Goal: Information Seeking & Learning: Learn about a topic

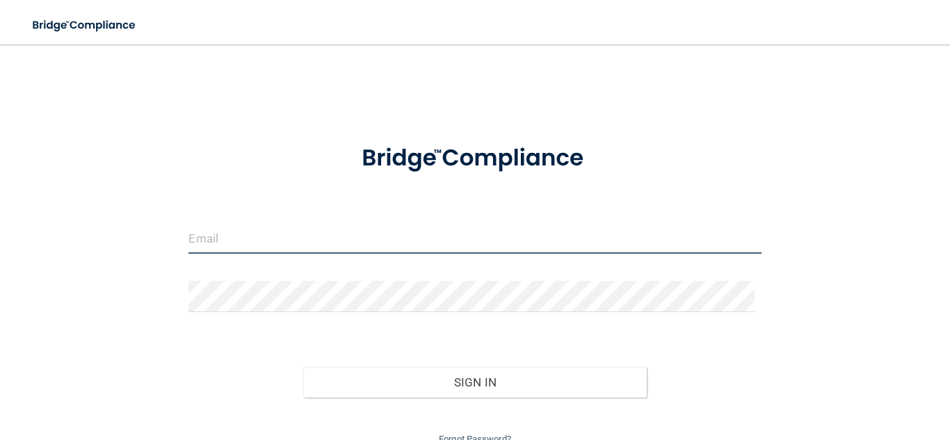
click at [337, 229] on input "email" at bounding box center [474, 238] width 572 height 31
type input "[EMAIL_ADDRESS][DOMAIN_NAME]"
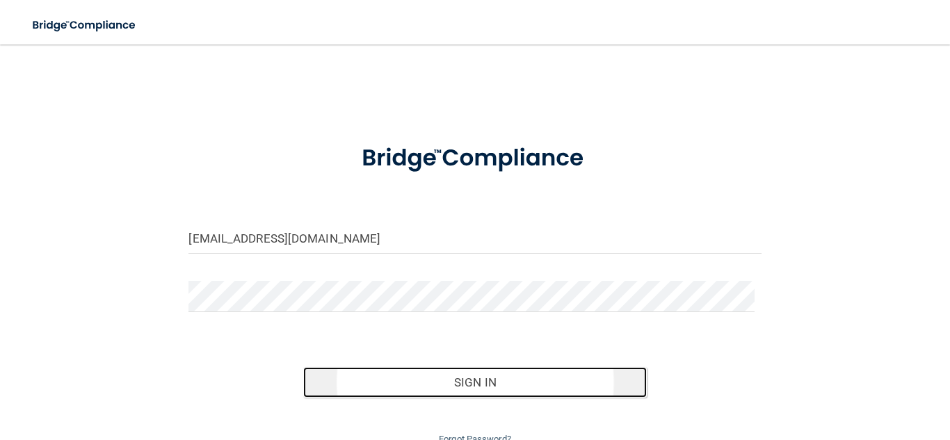
click at [499, 385] on button "Sign In" at bounding box center [475, 382] width 344 height 31
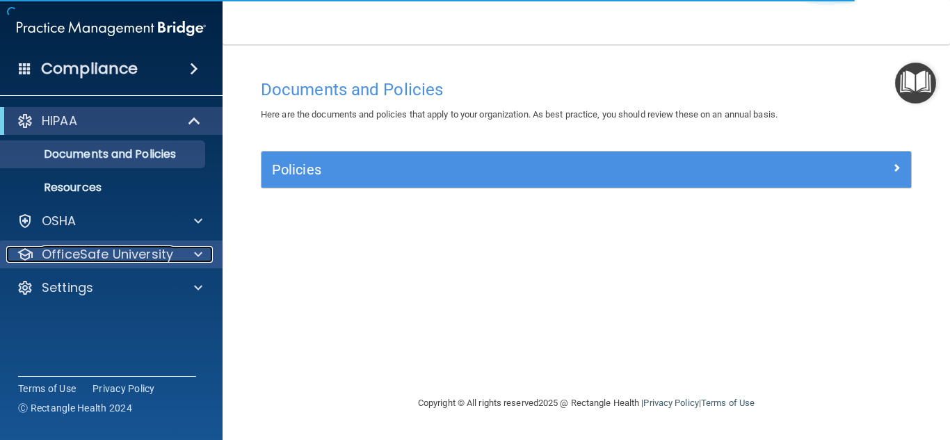
click at [113, 257] on p "OfficeSafe University" at bounding box center [107, 254] width 131 height 17
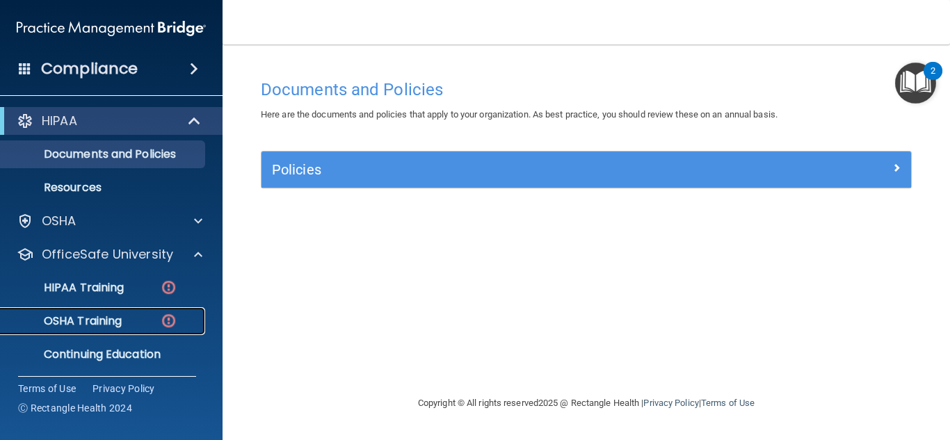
click at [120, 315] on p "OSHA Training" at bounding box center [65, 321] width 113 height 14
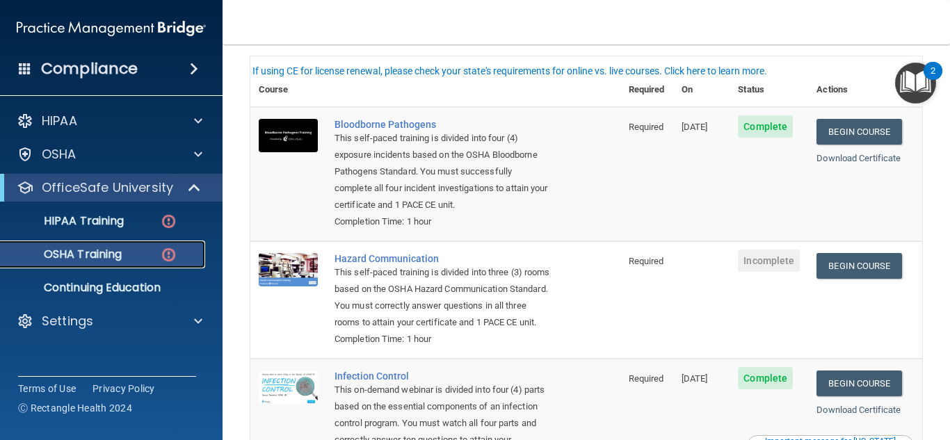
scroll to position [139, 0]
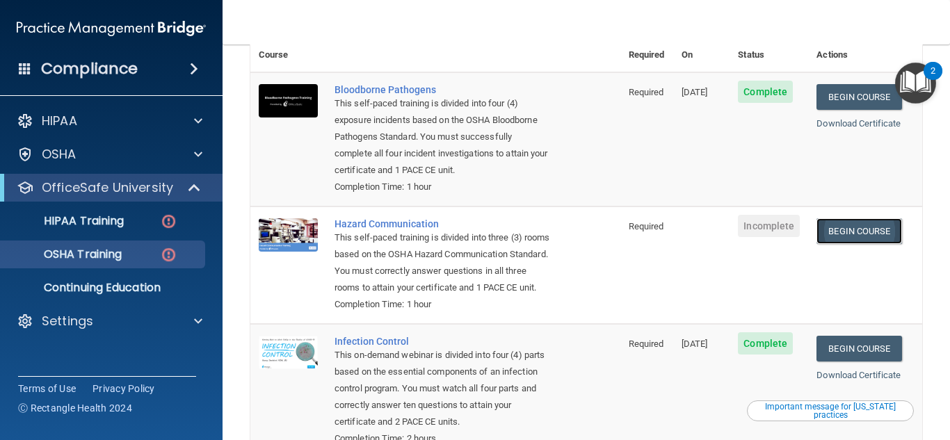
click at [828, 225] on link "Begin Course" at bounding box center [858, 231] width 85 height 26
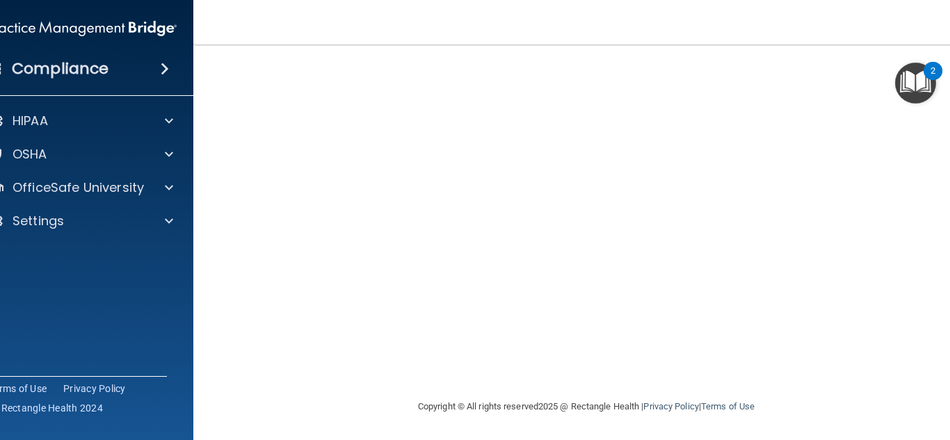
scroll to position [83, 0]
